Goal: Task Accomplishment & Management: Complete application form

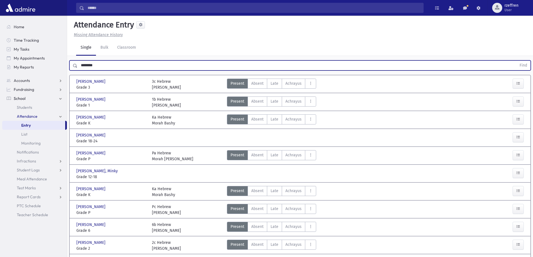
scroll to position [28, 0]
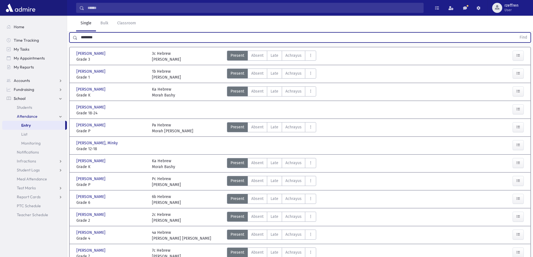
drag, startPoint x: 101, startPoint y: 37, endPoint x: 1, endPoint y: 51, distance: 101.1
click at [1, 51] on div "Search Results All Accounts" at bounding box center [266, 145] width 533 height 346
type input "*********"
click at [516, 33] on button "Find" at bounding box center [523, 38] width 14 height 10
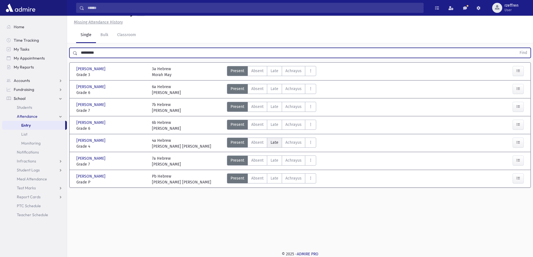
click at [280, 141] on label "Late L" at bounding box center [274, 143] width 15 height 10
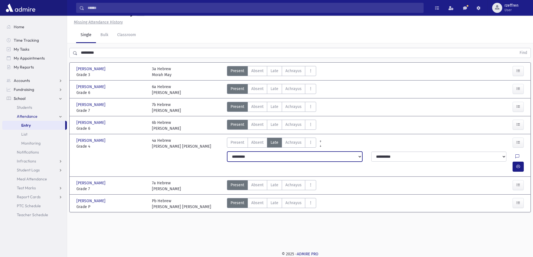
drag, startPoint x: 279, startPoint y: 157, endPoint x: 280, endPoint y: 161, distance: 4.3
click at [279, 157] on select "**********" at bounding box center [294, 157] width 135 height 10
select select "*******"
click at [227, 152] on select "**********" at bounding box center [294, 157] width 135 height 10
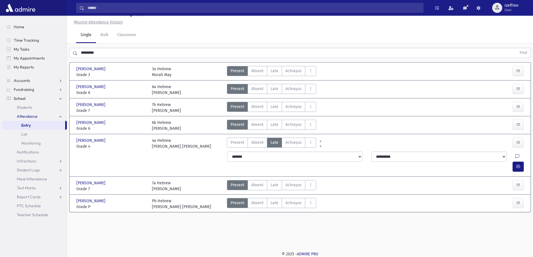
click at [524, 162] on div at bounding box center [518, 167] width 13 height 10
click at [521, 162] on button "button" at bounding box center [517, 167] width 11 height 10
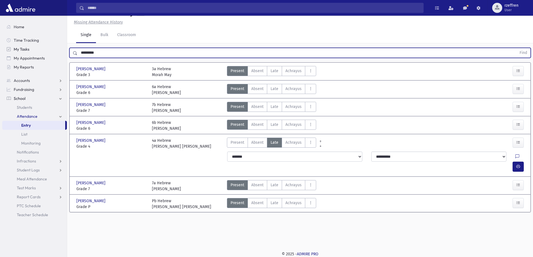
drag, startPoint x: 106, startPoint y: 53, endPoint x: 56, endPoint y: 51, distance: 49.6
click at [58, 52] on div "Search Results All Accounts" at bounding box center [266, 122] width 533 height 270
click at [516, 48] on button "Find" at bounding box center [523, 53] width 14 height 10
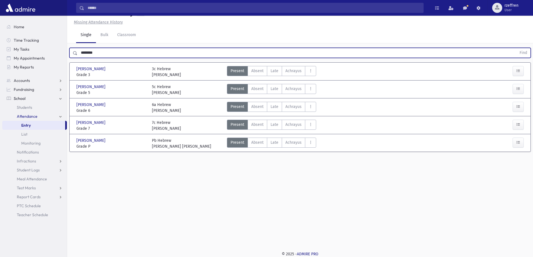
drag, startPoint x: 101, startPoint y: 53, endPoint x: 0, endPoint y: 6, distance: 111.2
click at [0, 10] on div "Search Results All Accounts" at bounding box center [266, 122] width 533 height 270
click at [516, 48] on button "Find" at bounding box center [523, 53] width 14 height 10
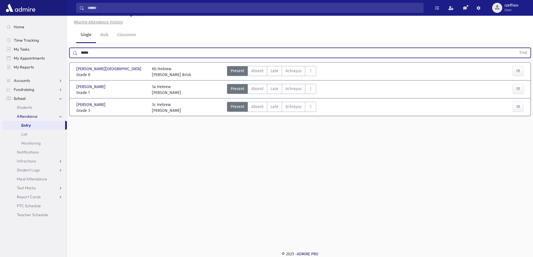
drag, startPoint x: 101, startPoint y: 51, endPoint x: 72, endPoint y: 8, distance: 52.5
click at [17, 43] on div "Search Results All Accounts" at bounding box center [266, 122] width 533 height 270
click at [516, 48] on button "Find" at bounding box center [523, 53] width 14 height 10
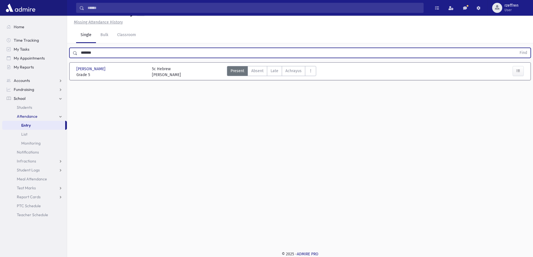
drag, startPoint x: 100, startPoint y: 54, endPoint x: 0, endPoint y: 10, distance: 109.8
click at [0, 10] on div "Search Results All Accounts" at bounding box center [266, 122] width 533 height 270
click at [516, 48] on button "Find" at bounding box center [523, 53] width 14 height 10
drag, startPoint x: 96, startPoint y: 51, endPoint x: 72, endPoint y: 57, distance: 25.0
click at [72, 57] on div "****** Find" at bounding box center [299, 53] width 461 height 10
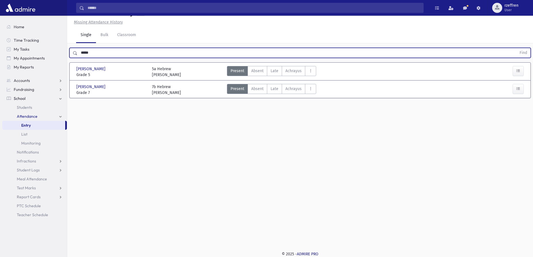
click at [516, 48] on button "Find" at bounding box center [523, 53] width 14 height 10
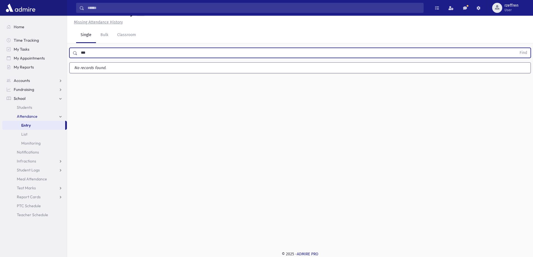
click at [516, 48] on button "Find" at bounding box center [523, 53] width 14 height 10
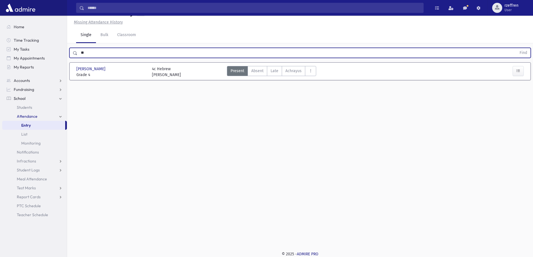
type input "*"
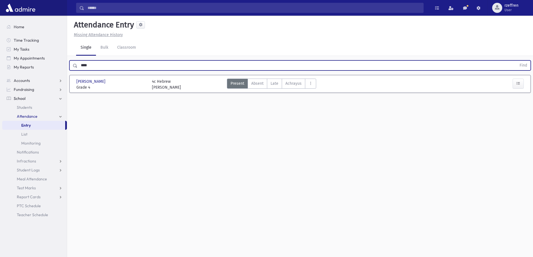
type input "****"
click at [516, 61] on button "Find" at bounding box center [523, 66] width 14 height 10
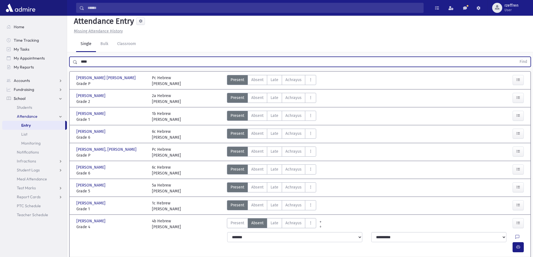
scroll to position [28, 0]
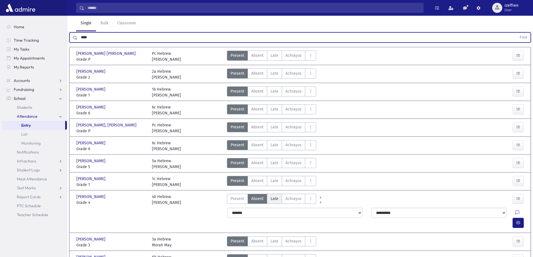
click at [275, 199] on span "Late" at bounding box center [274, 199] width 8 height 6
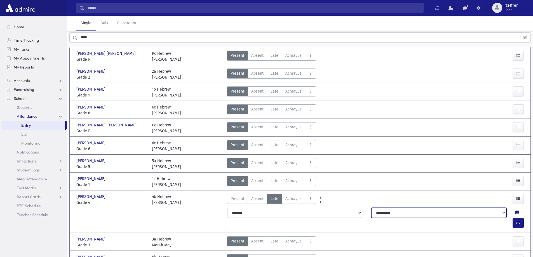
click at [497, 212] on select "**********" at bounding box center [438, 213] width 135 height 10
select select "**********"
click at [371, 208] on select "**********" at bounding box center [438, 213] width 135 height 10
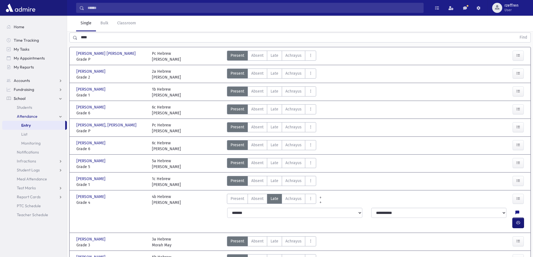
click at [518, 220] on icon "button" at bounding box center [518, 222] width 4 height 5
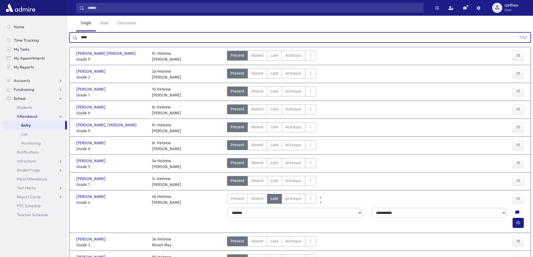
drag, startPoint x: 95, startPoint y: 39, endPoint x: 76, endPoint y: 32, distance: 20.6
click at [76, 32] on div "**** Find" at bounding box center [299, 37] width 461 height 10
click at [516, 33] on button "Find" at bounding box center [523, 38] width 14 height 10
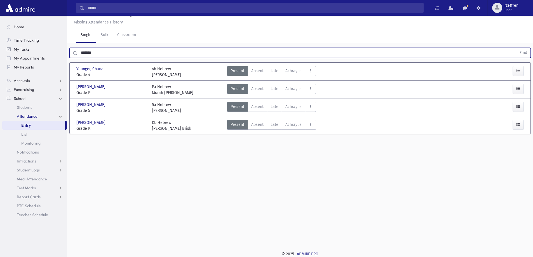
drag, startPoint x: 109, startPoint y: 53, endPoint x: 63, endPoint y: 51, distance: 45.9
click at [76, 58] on div "******* Find" at bounding box center [299, 53] width 461 height 10
type input "*****"
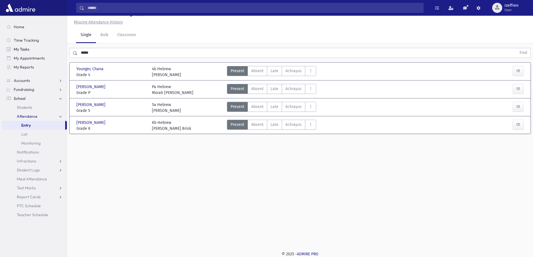
click at [2, 45] on link "My Tasks" at bounding box center [34, 49] width 65 height 9
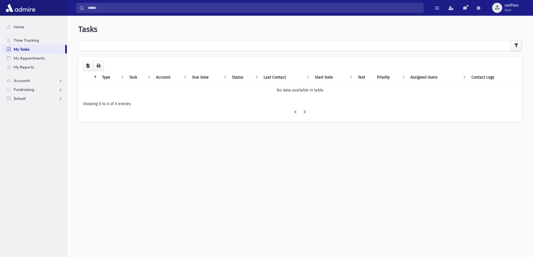
click at [30, 100] on link "School" at bounding box center [34, 98] width 65 height 9
click at [37, 108] on link "Students" at bounding box center [34, 107] width 65 height 9
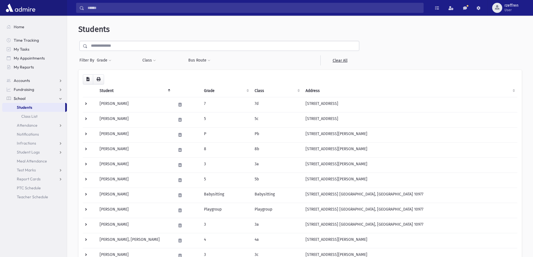
click at [116, 45] on input "text" at bounding box center [223, 46] width 271 height 10
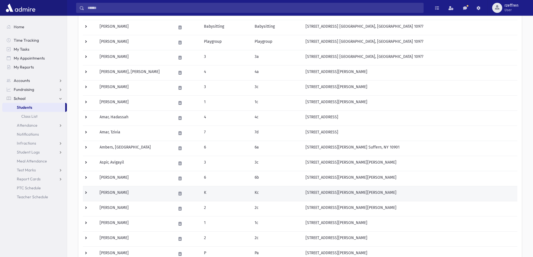
scroll to position [278, 0]
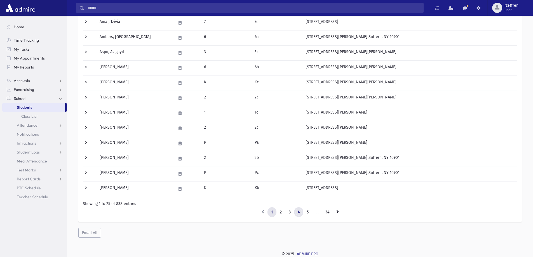
click at [297, 213] on link "4" at bounding box center [298, 212] width 9 height 10
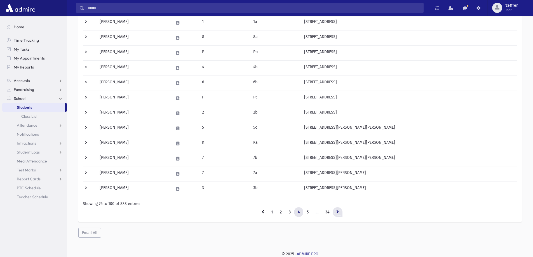
click at [340, 214] on link at bounding box center [338, 212] width 10 height 10
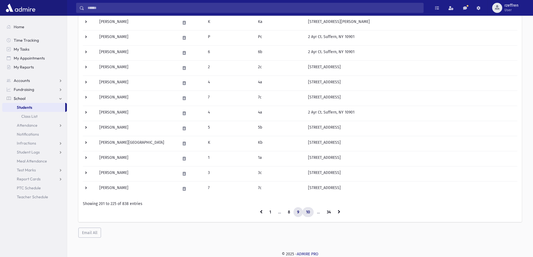
click at [308, 214] on link "10" at bounding box center [307, 212] width 11 height 10
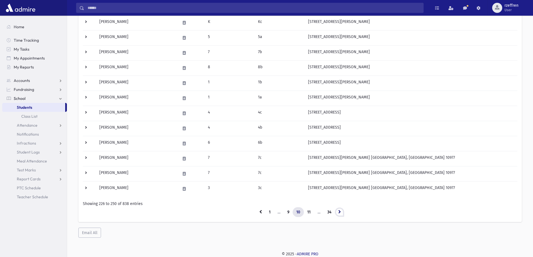
click at [337, 210] on link at bounding box center [339, 212] width 10 height 10
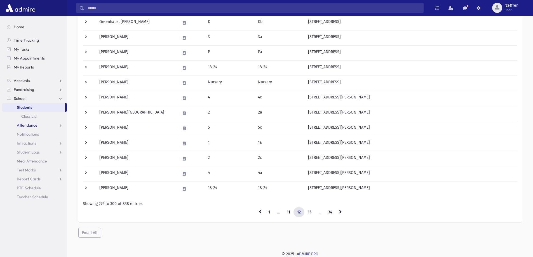
click at [28, 124] on span "Attendance" at bounding box center [27, 125] width 21 height 5
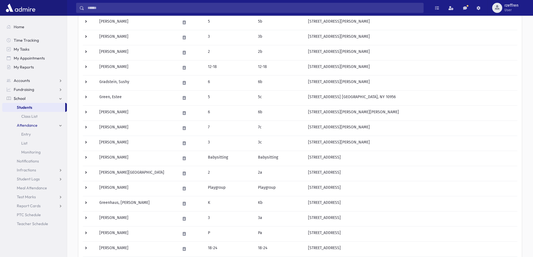
scroll to position [83, 0]
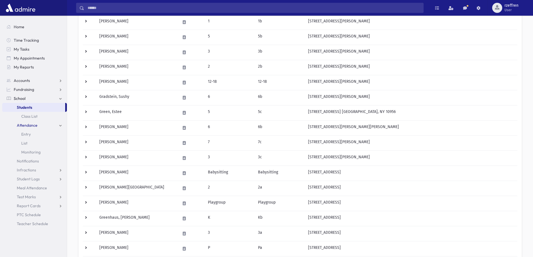
click at [25, 128] on link "Attendance" at bounding box center [34, 125] width 65 height 9
click at [23, 124] on span "Attendance" at bounding box center [27, 125] width 21 height 5
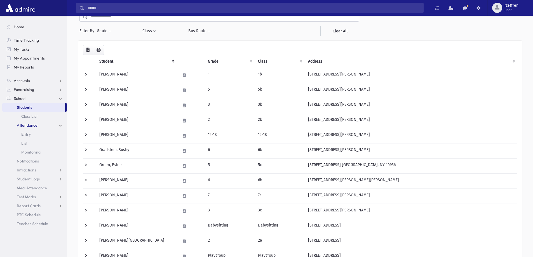
scroll to position [0, 0]
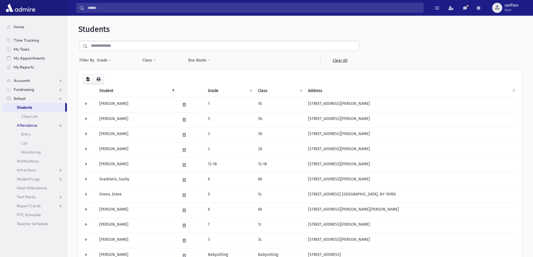
click at [119, 45] on input "text" at bounding box center [223, 46] width 271 height 10
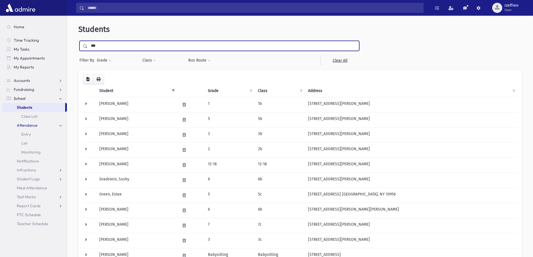
type input "********"
click at [78, 41] on input "submit" at bounding box center [86, 45] width 16 height 8
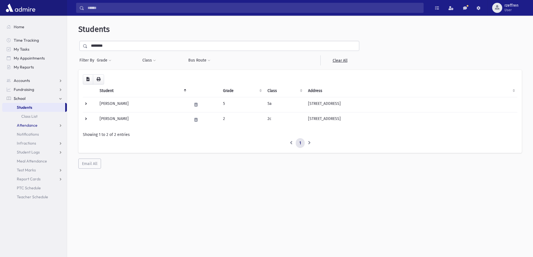
click at [22, 126] on span "Attendance" at bounding box center [27, 125] width 21 height 5
click at [30, 134] on span "Entry" at bounding box center [26, 134] width 10 height 5
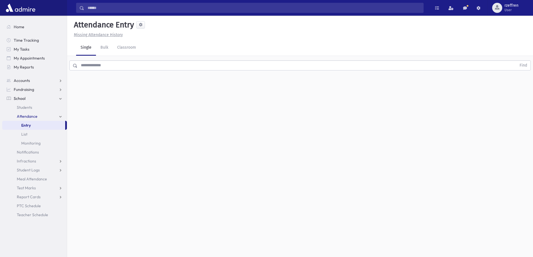
click at [91, 67] on input "text" at bounding box center [296, 65] width 439 height 10
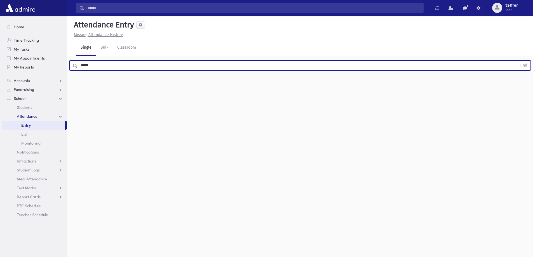
click at [516, 61] on button "Find" at bounding box center [523, 66] width 14 height 10
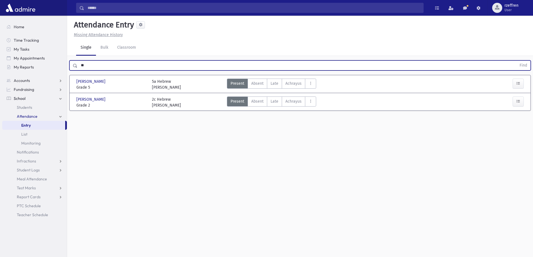
type input "*"
click at [516, 61] on button "Find" at bounding box center [523, 66] width 14 height 10
drag, startPoint x: 96, startPoint y: 64, endPoint x: 28, endPoint y: 50, distance: 70.0
click at [29, 50] on div "Search Results All Accounts" at bounding box center [266, 135] width 533 height 270
click at [516, 61] on button "Find" at bounding box center [523, 66] width 14 height 10
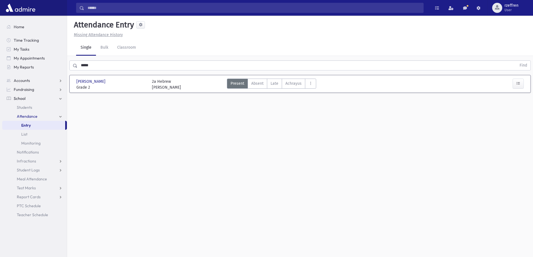
click at [2, 252] on section "Home Time Tracking My Tasks My Appointments My Reports Accounts Accounts Accoun…" at bounding box center [33, 136] width 67 height 241
drag, startPoint x: 90, startPoint y: 64, endPoint x: 0, endPoint y: 49, distance: 91.5
click at [0, 50] on div "Search Results All Accounts" at bounding box center [266, 135] width 533 height 270
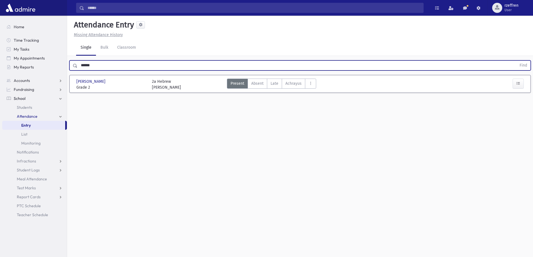
click at [516, 61] on button "Find" at bounding box center [523, 66] width 14 height 10
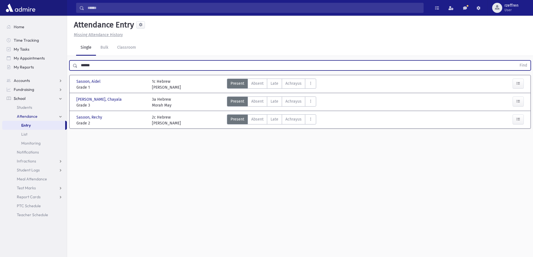
drag, startPoint x: 96, startPoint y: 67, endPoint x: 0, endPoint y: 53, distance: 96.9
click at [0, 53] on div "Search Results All Accounts" at bounding box center [266, 135] width 533 height 270
click at [516, 61] on button "Find" at bounding box center [523, 66] width 14 height 10
drag, startPoint x: 40, startPoint y: 58, endPoint x: 0, endPoint y: 52, distance: 40.5
click at [0, 54] on div "Search Results All Accounts" at bounding box center [266, 135] width 533 height 270
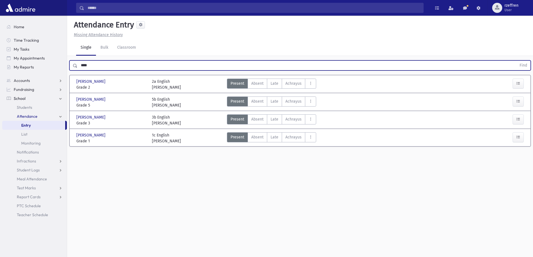
click at [516, 61] on button "Find" at bounding box center [523, 66] width 14 height 10
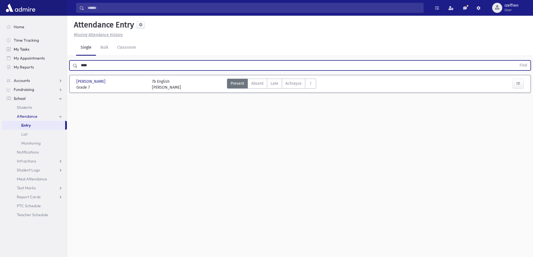
drag, startPoint x: 68, startPoint y: 64, endPoint x: 13, endPoint y: 48, distance: 57.2
click at [13, 50] on div "Search Results All Accounts" at bounding box center [266, 135] width 533 height 270
click at [516, 61] on button "Find" at bounding box center [523, 66] width 14 height 10
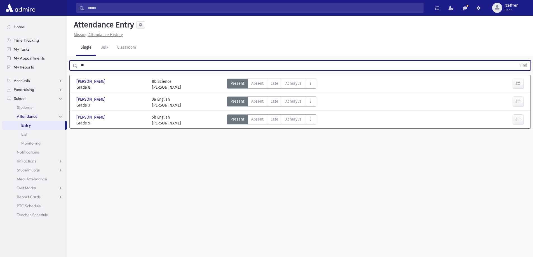
type input "*"
click at [516, 61] on button "Find" at bounding box center [523, 66] width 14 height 10
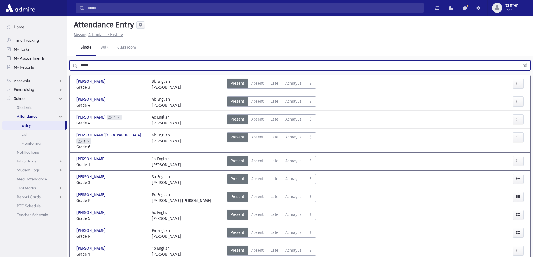
drag, startPoint x: 63, startPoint y: 62, endPoint x: 55, endPoint y: 62, distance: 7.6
click at [56, 62] on div "Search Results All Accounts" at bounding box center [266, 149] width 533 height 298
click at [516, 61] on button "Find" at bounding box center [523, 66] width 14 height 10
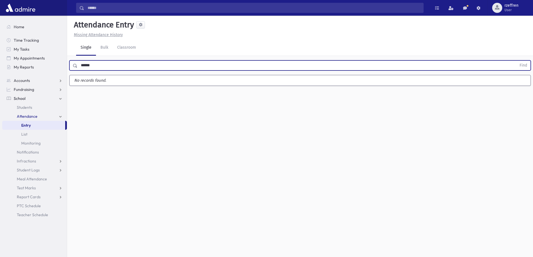
click at [86, 65] on input "******" at bounding box center [296, 65] width 439 height 10
click at [516, 61] on button "Find" at bounding box center [523, 66] width 14 height 10
drag, startPoint x: 99, startPoint y: 65, endPoint x: 59, endPoint y: 55, distance: 41.0
click at [59, 55] on div "Search Results All Accounts" at bounding box center [266, 135] width 533 height 270
click at [516, 61] on button "Find" at bounding box center [523, 66] width 14 height 10
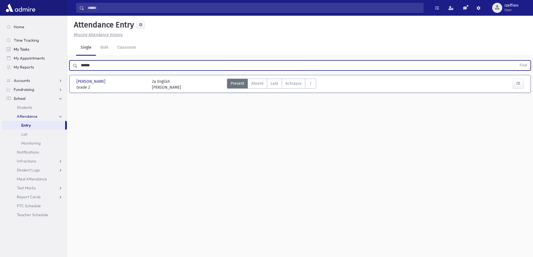
drag, startPoint x: 100, startPoint y: 68, endPoint x: 10, endPoint y: 46, distance: 92.4
click at [10, 46] on div "Search Results All Accounts" at bounding box center [266, 135] width 533 height 270
type input "******"
click at [516, 61] on button "Find" at bounding box center [523, 66] width 14 height 10
click at [25, 108] on span "Students" at bounding box center [24, 107] width 15 height 5
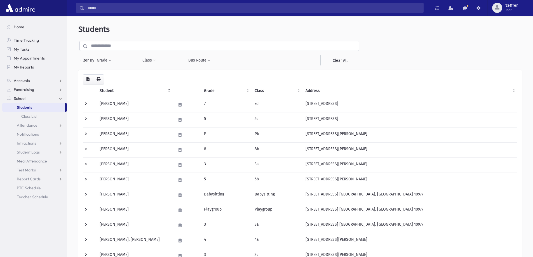
click at [134, 49] on input "text" at bounding box center [223, 46] width 271 height 10
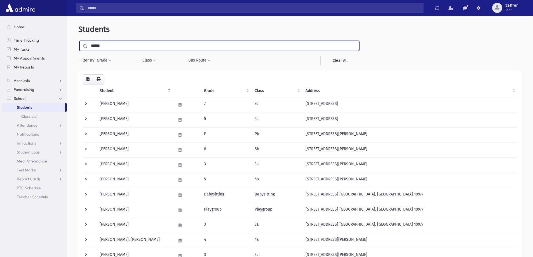
type input "******"
click at [78, 41] on input "submit" at bounding box center [86, 45] width 16 height 8
